Goal: Task Accomplishment & Management: Manage account settings

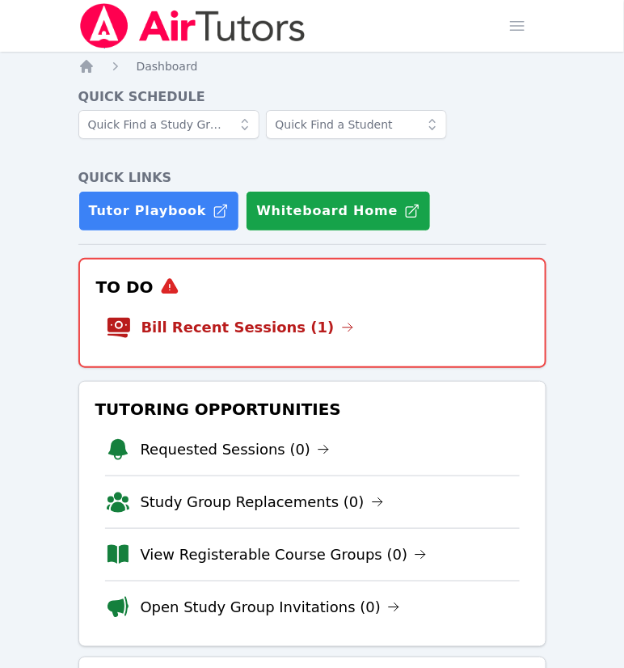
click at [247, 339] on link "Bill Recent Sessions (1)" at bounding box center [248, 327] width 213 height 23
